Goal: Communication & Community: Answer question/provide support

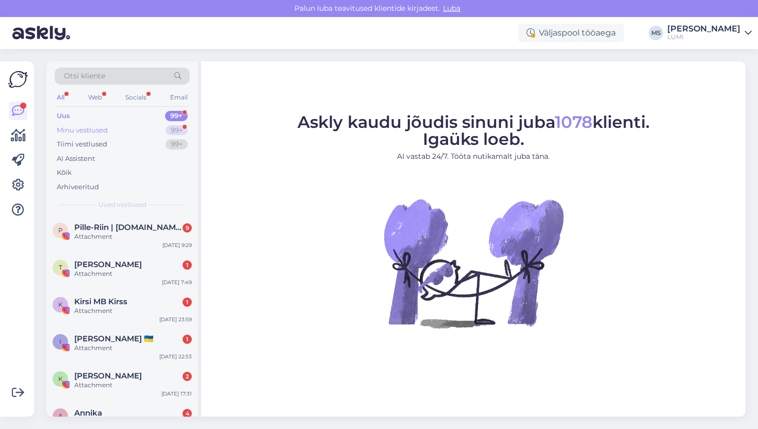
click at [74, 134] on div "Minu vestlused" at bounding box center [82, 130] width 51 height 10
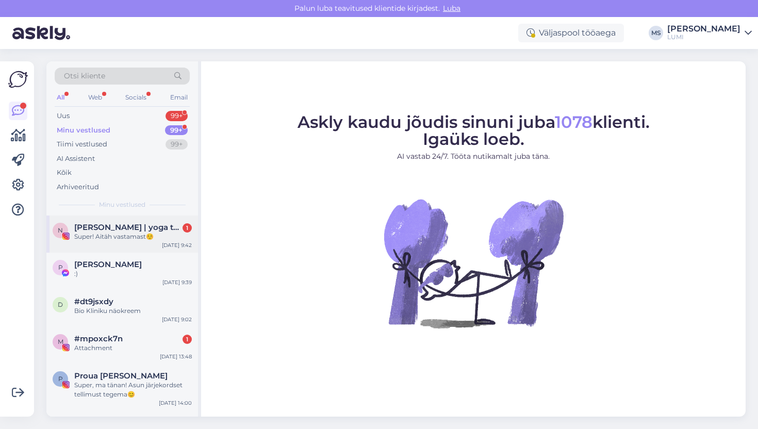
click at [114, 230] on span "[PERSON_NAME] | yoga teacher" at bounding box center [127, 227] width 107 height 9
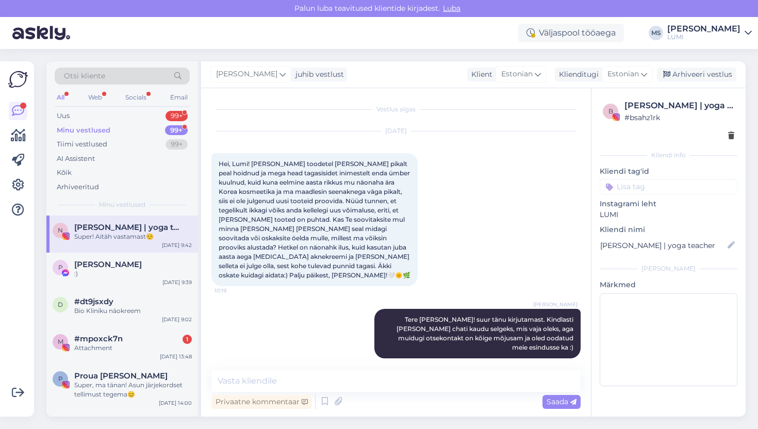
scroll to position [1492, 0]
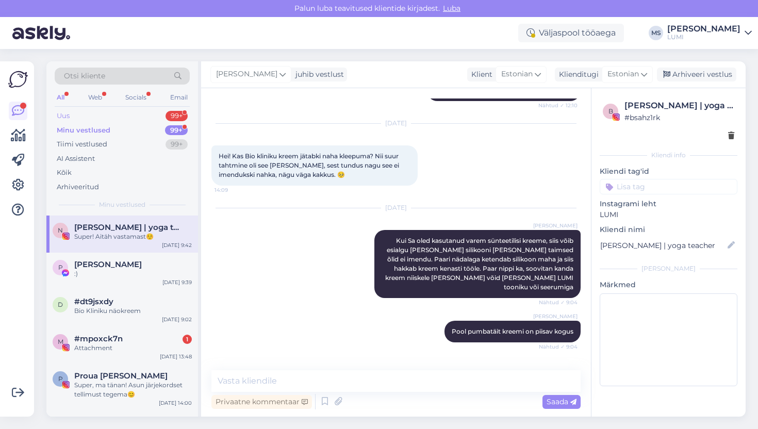
click at [81, 117] on div "Uus 99+" at bounding box center [122, 116] width 135 height 14
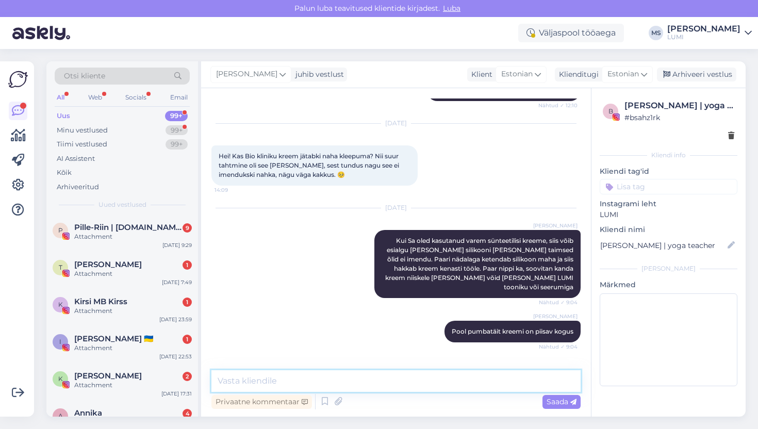
click at [286, 378] on textarea at bounding box center [395, 381] width 369 height 22
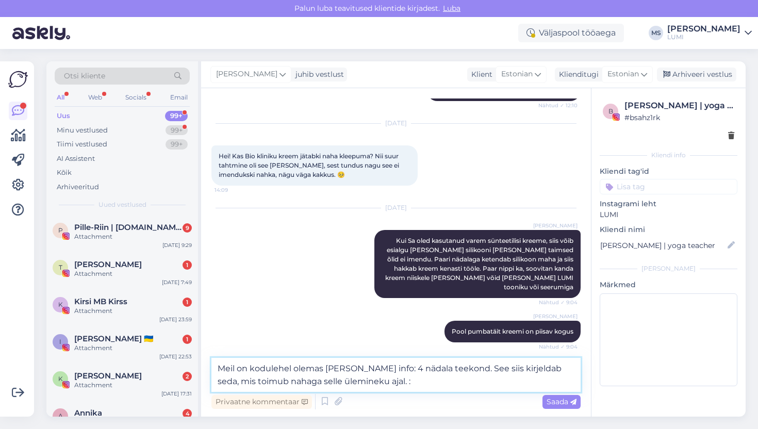
paste textarea "[URL][DOMAIN_NAME]"
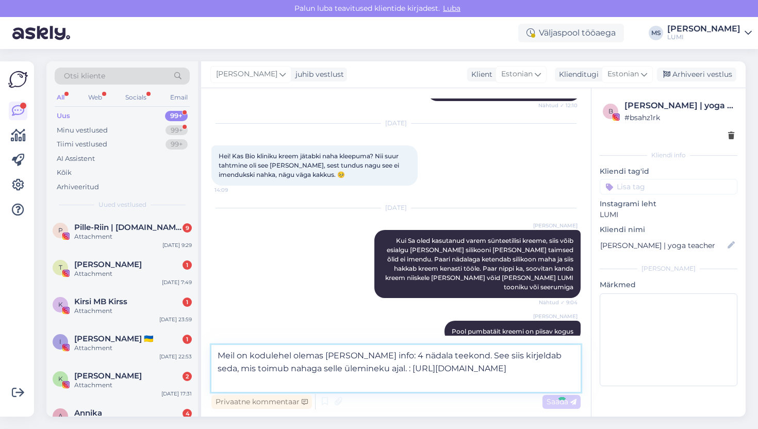
type textarea "Meil on kodulehel olemas [PERSON_NAME] info: 4 nädala teekond. See siis kirjeld…"
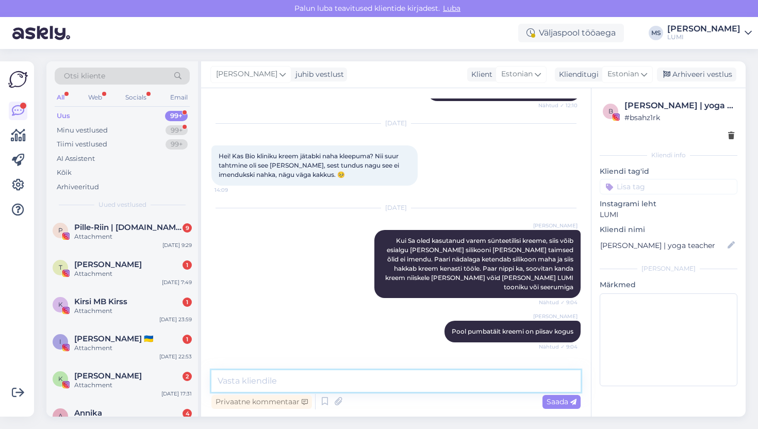
scroll to position [1565, 0]
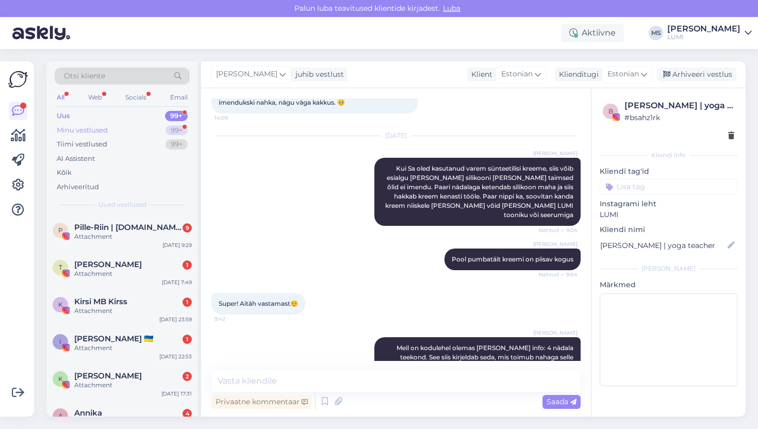
click at [84, 128] on div "Minu vestlused" at bounding box center [82, 130] width 51 height 10
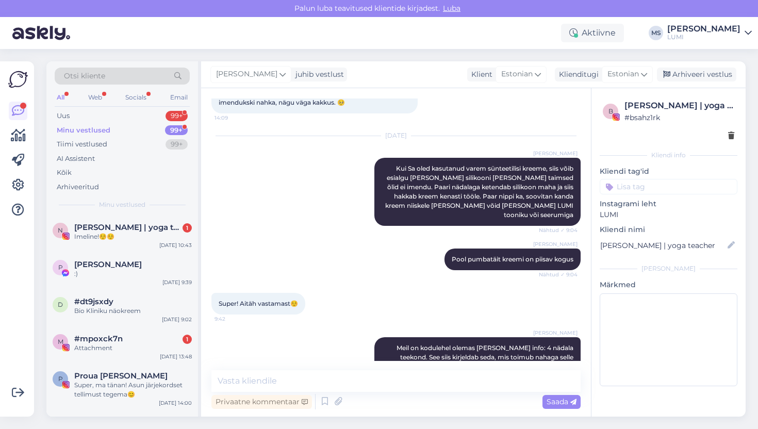
scroll to position [1609, 0]
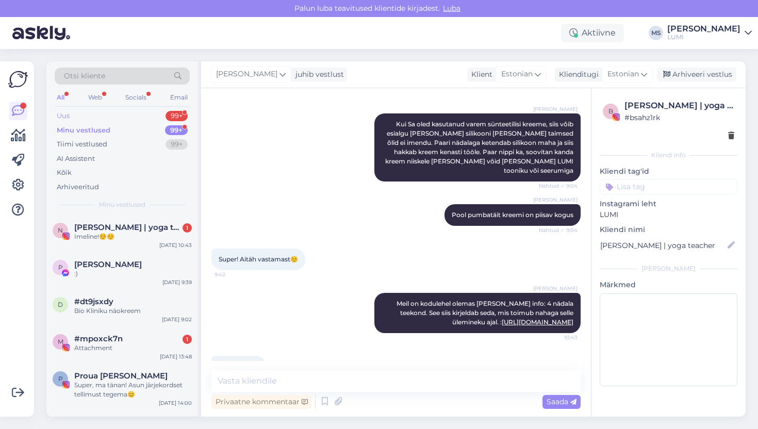
click at [94, 118] on div "Uus 99+" at bounding box center [122, 116] width 135 height 14
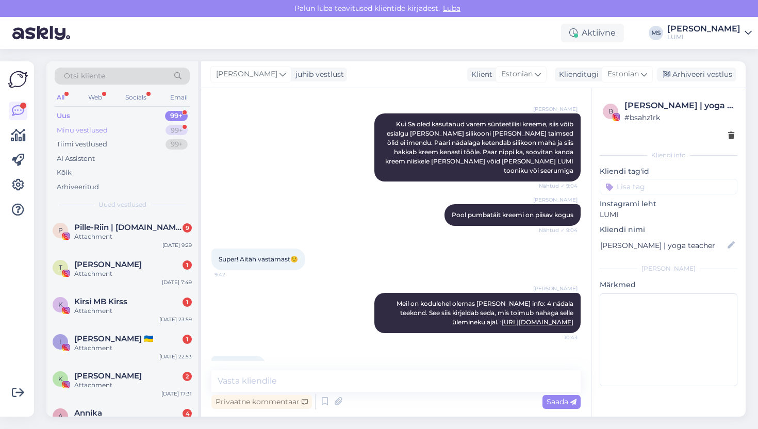
click at [108, 133] on div "Minu vestlused 99+" at bounding box center [122, 130] width 135 height 14
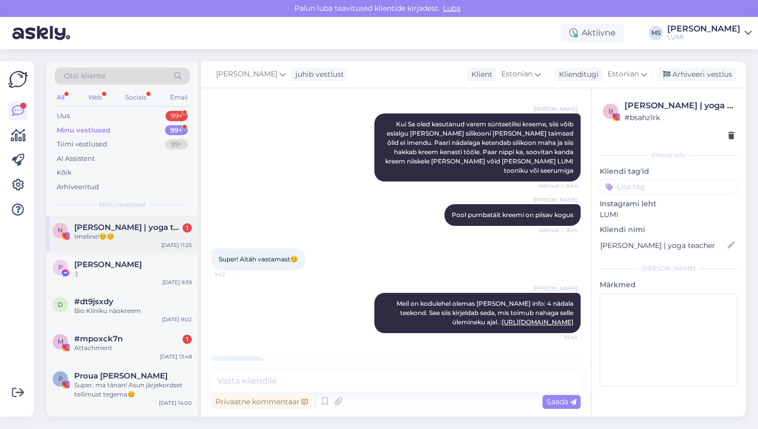
click at [159, 240] on div "Imeline!☺️☺️" at bounding box center [133, 236] width 118 height 9
